Goal: Find contact information: Find contact information

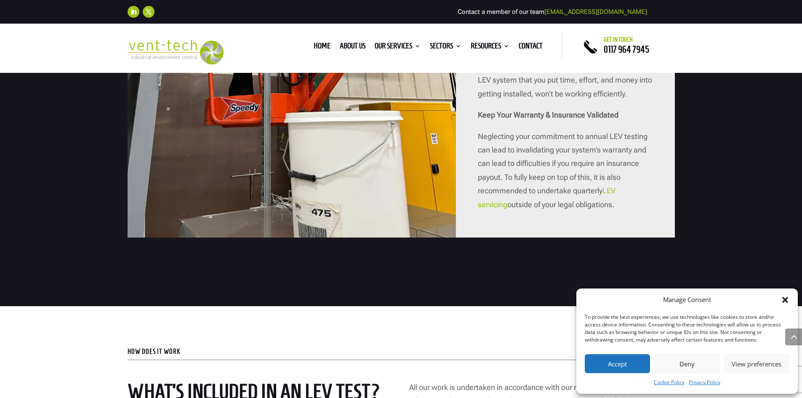
scroll to position [1221, 0]
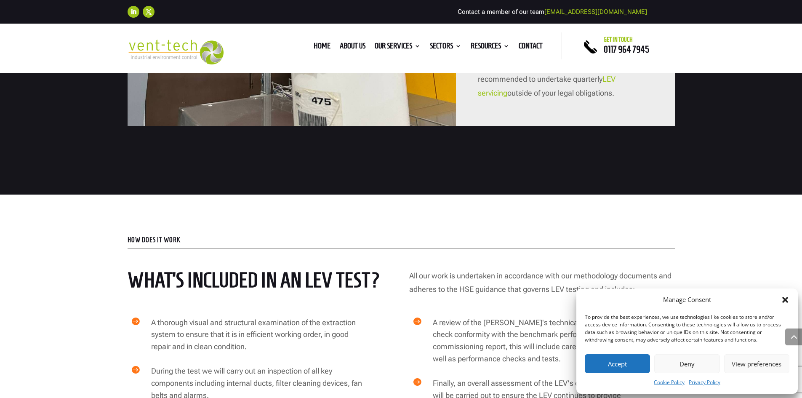
click at [784, 298] on icon "Close dialog" at bounding box center [785, 300] width 6 height 6
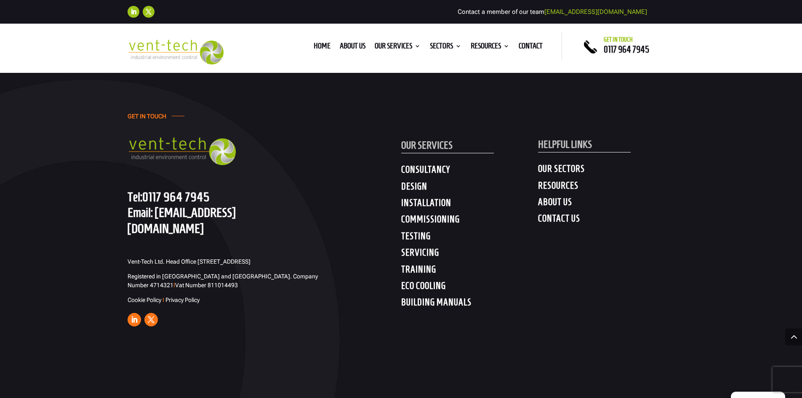
scroll to position [4413, 0]
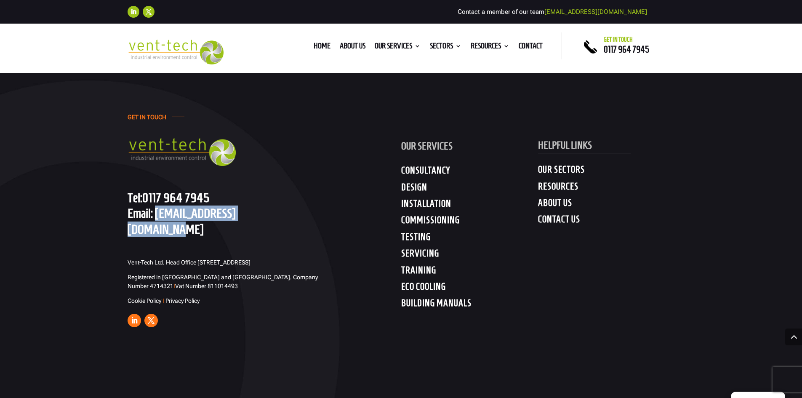
drag, startPoint x: 155, startPoint y: 201, endPoint x: 247, endPoint y: 202, distance: 92.6
click at [272, 201] on p "Tel: [PHONE_NUMBER] Email: [EMAIL_ADDRESS][DOMAIN_NAME]" at bounding box center [216, 213] width 176 height 47
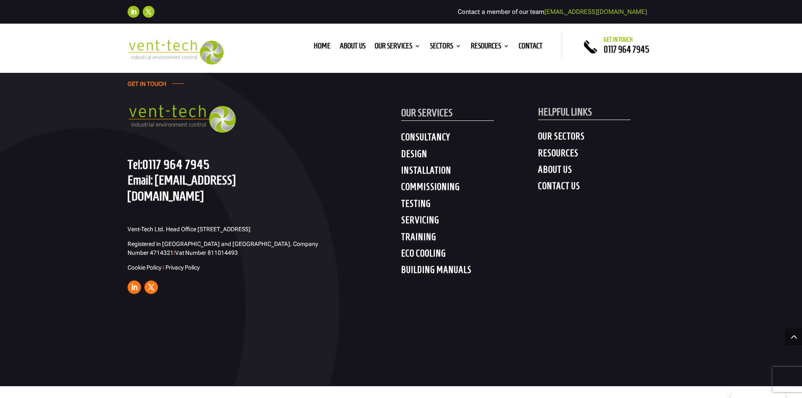
scroll to position [4371, 0]
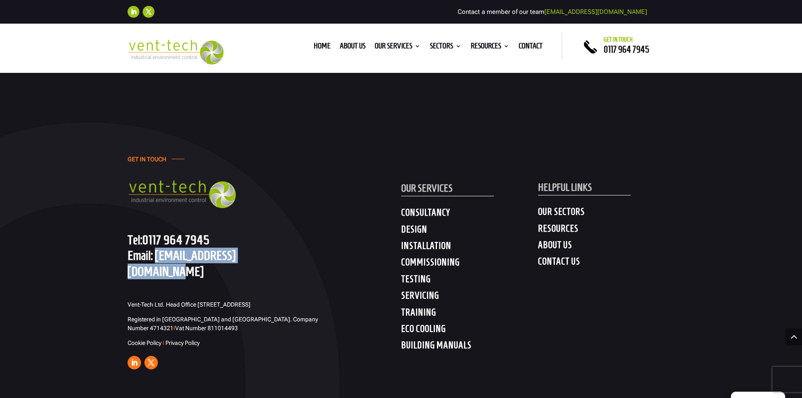
drag, startPoint x: 283, startPoint y: 240, endPoint x: 155, endPoint y: 245, distance: 128.1
click at [155, 245] on p "Tel: [PHONE_NUMBER] Email: [EMAIL_ADDRESS][DOMAIN_NAME]" at bounding box center [216, 255] width 176 height 47
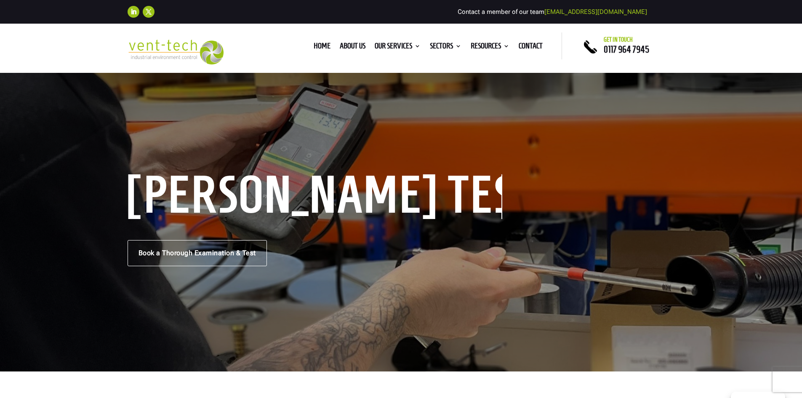
drag, startPoint x: 174, startPoint y: 240, endPoint x: 421, endPoint y: 233, distance: 246.8
click at [421, 233] on div "[PERSON_NAME] Testing Book a Thorough Examination & Test" at bounding box center [401, 221] width 547 height 89
click at [527, 47] on link "Contact" at bounding box center [531, 47] width 24 height 9
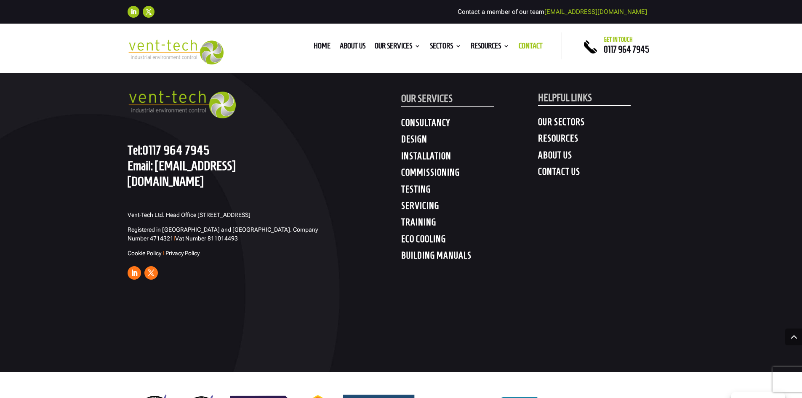
scroll to position [1577, 0]
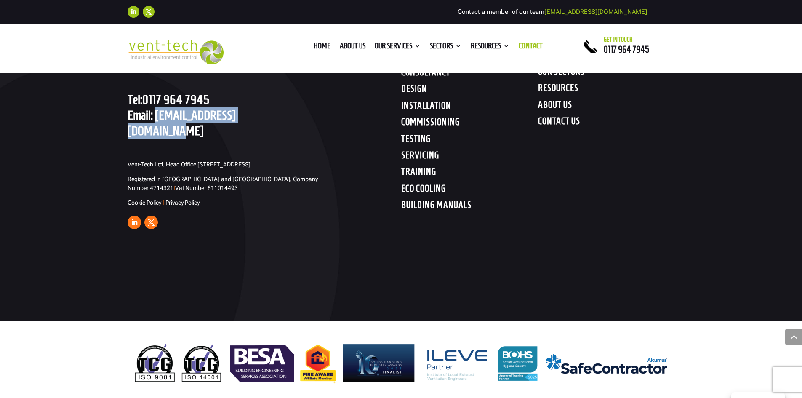
drag, startPoint x: 265, startPoint y: 117, endPoint x: 157, endPoint y: 117, distance: 108.2
click at [157, 117] on p "Tel: [PHONE_NUMBER] Email: [EMAIL_ADDRESS][DOMAIN_NAME]" at bounding box center [216, 115] width 176 height 47
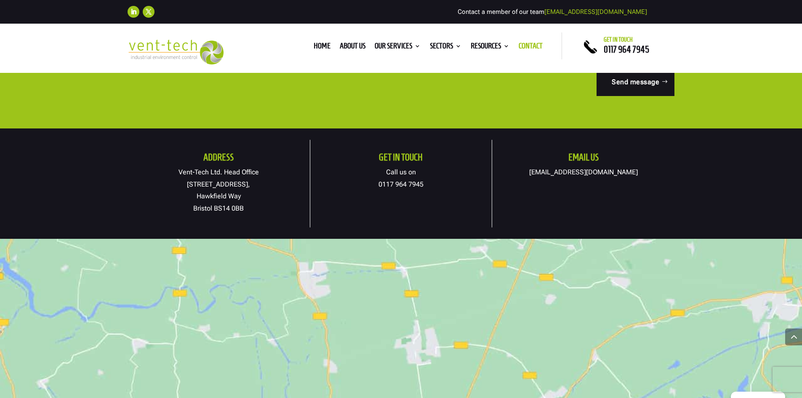
scroll to position [421, 0]
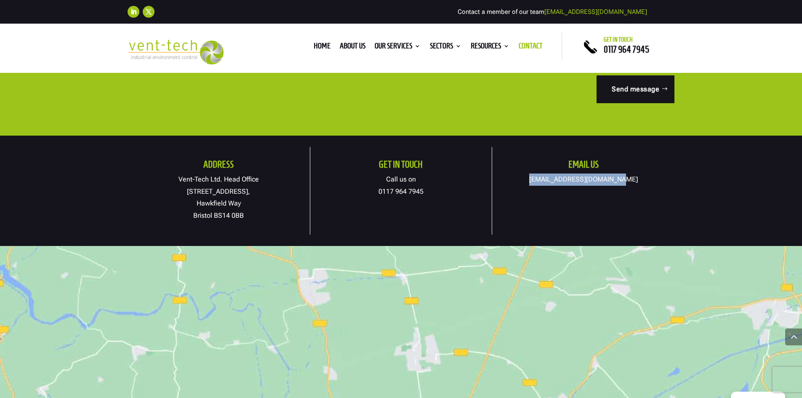
drag, startPoint x: 539, startPoint y: 177, endPoint x: 627, endPoint y: 179, distance: 87.6
click at [651, 181] on p "[EMAIL_ADDRESS][DOMAIN_NAME]" at bounding box center [583, 179] width 182 height 12
copy link "[EMAIL_ADDRESS][DOMAIN_NAME]"
